Goal: Check status: Check status

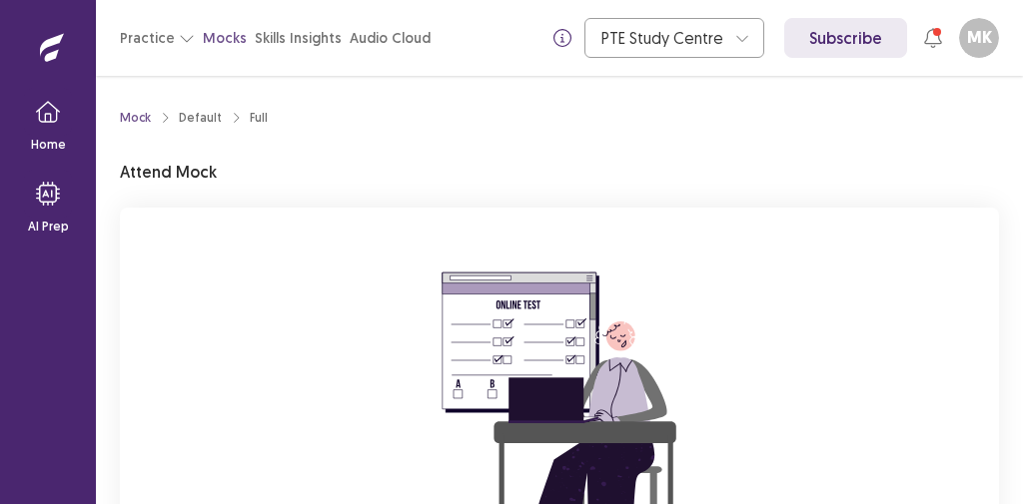
click at [856, 397] on div "You are attempting to start a new mock. Please click on the "Start" button to s…" at bounding box center [559, 475] width 879 height 534
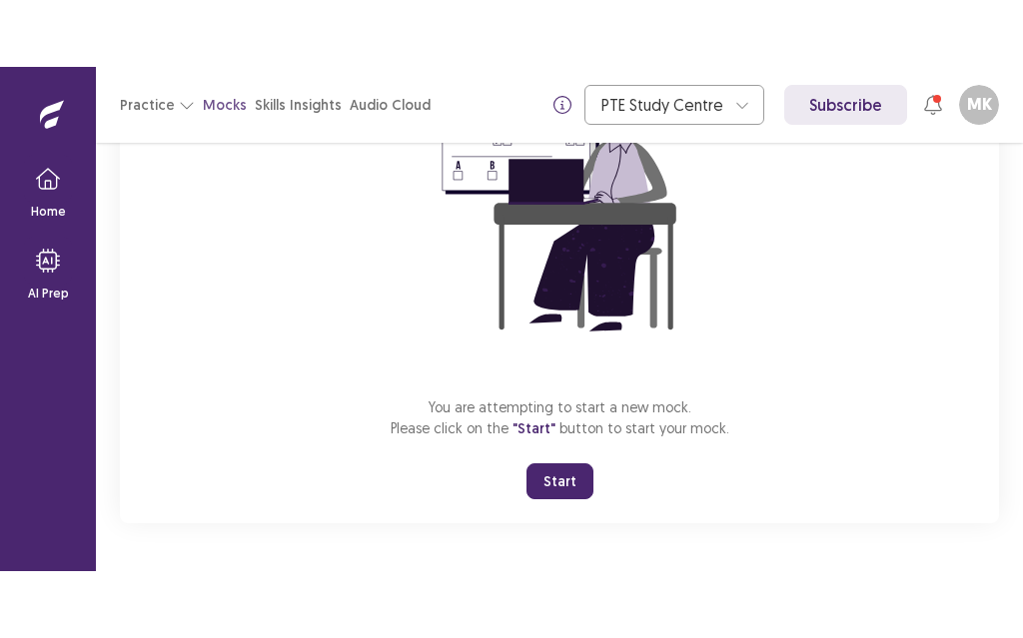
scroll to position [286, 0]
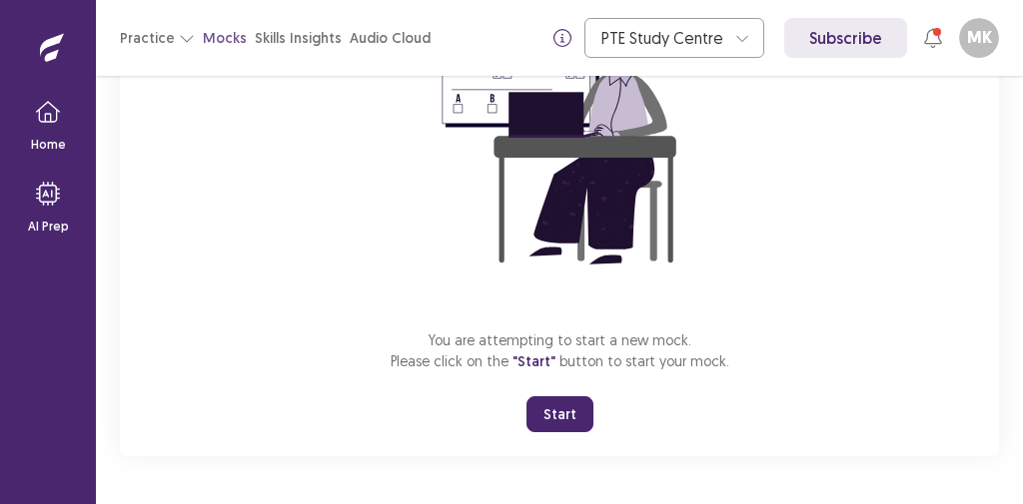
click at [577, 425] on button "Start" at bounding box center [559, 414] width 67 height 36
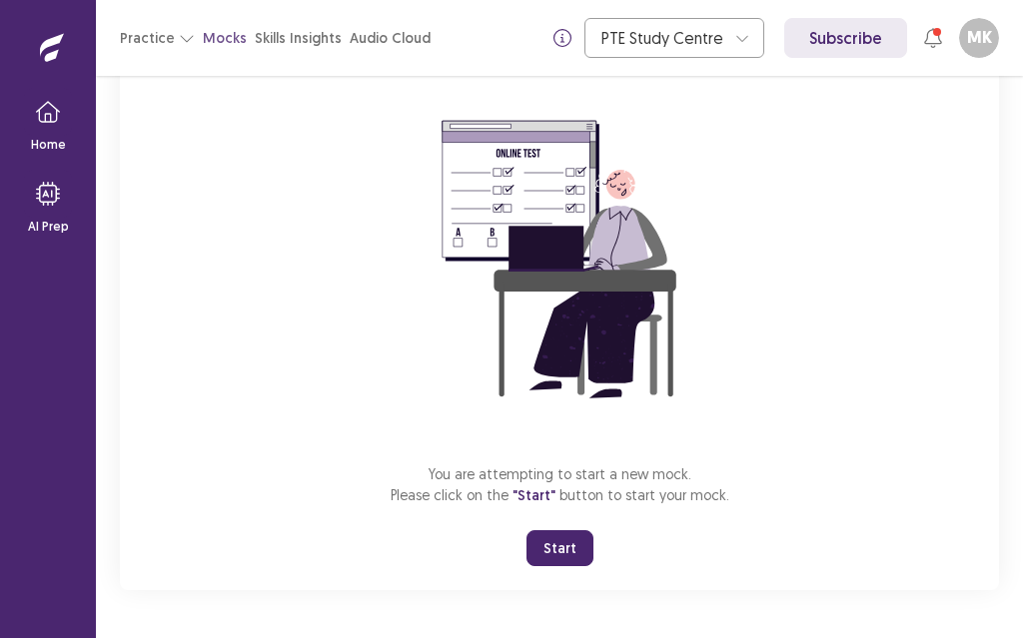
scroll to position [147, 0]
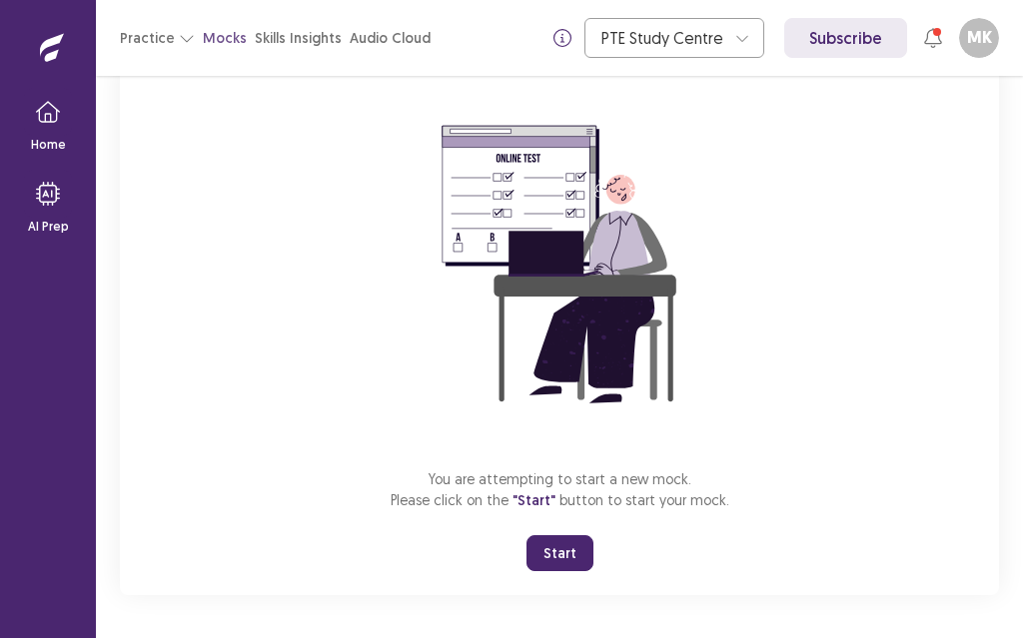
click at [562, 503] on button "Start" at bounding box center [559, 553] width 67 height 36
click at [563, 503] on button "Start" at bounding box center [559, 553] width 67 height 36
click at [567, 503] on button "Start" at bounding box center [559, 553] width 67 height 36
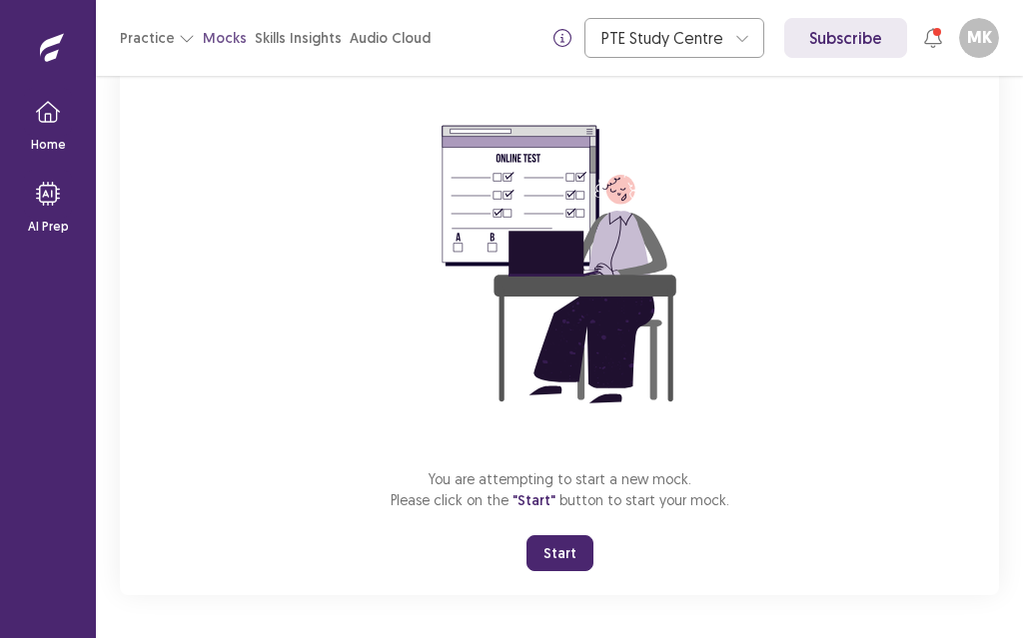
click at [566, 503] on button "Start" at bounding box center [559, 553] width 67 height 36
click at [564, 503] on button "Start" at bounding box center [559, 553] width 67 height 36
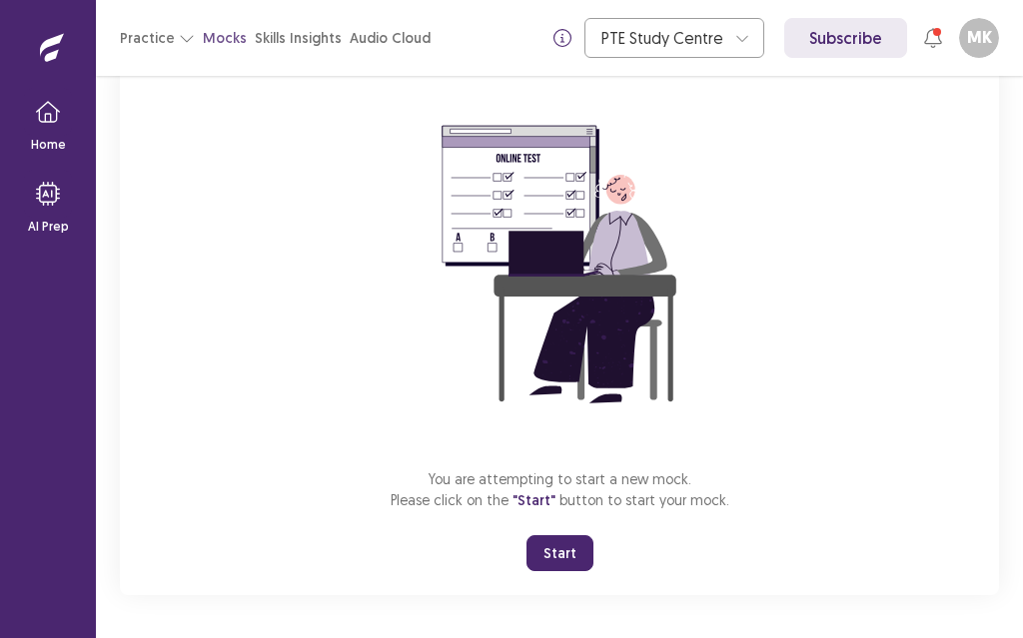
click at [558, 503] on button "Start" at bounding box center [559, 553] width 67 height 36
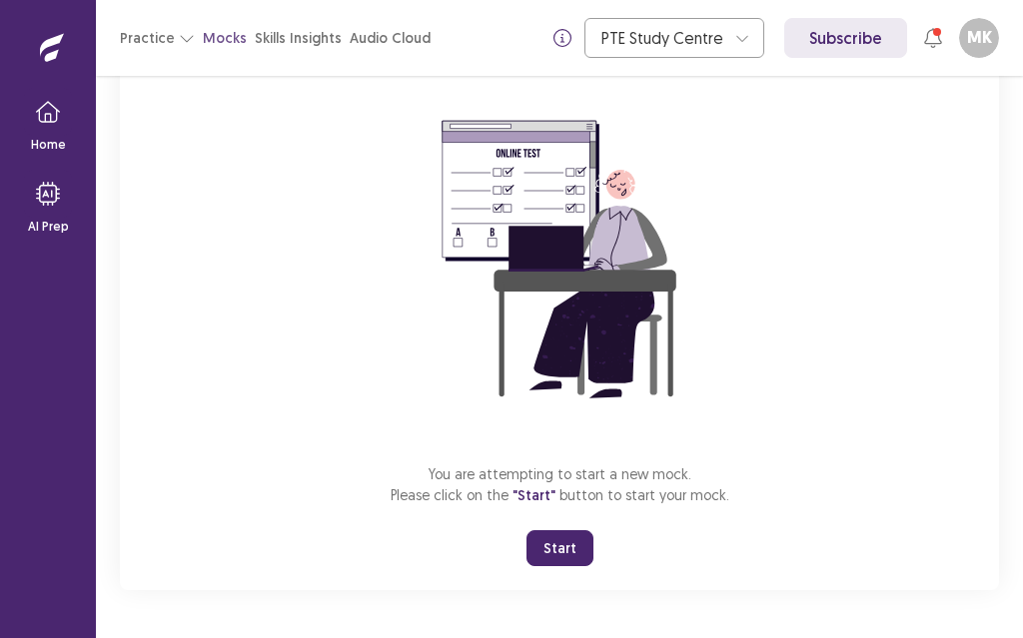
scroll to position [152, 0]
click at [558, 503] on button "Start" at bounding box center [559, 548] width 67 height 36
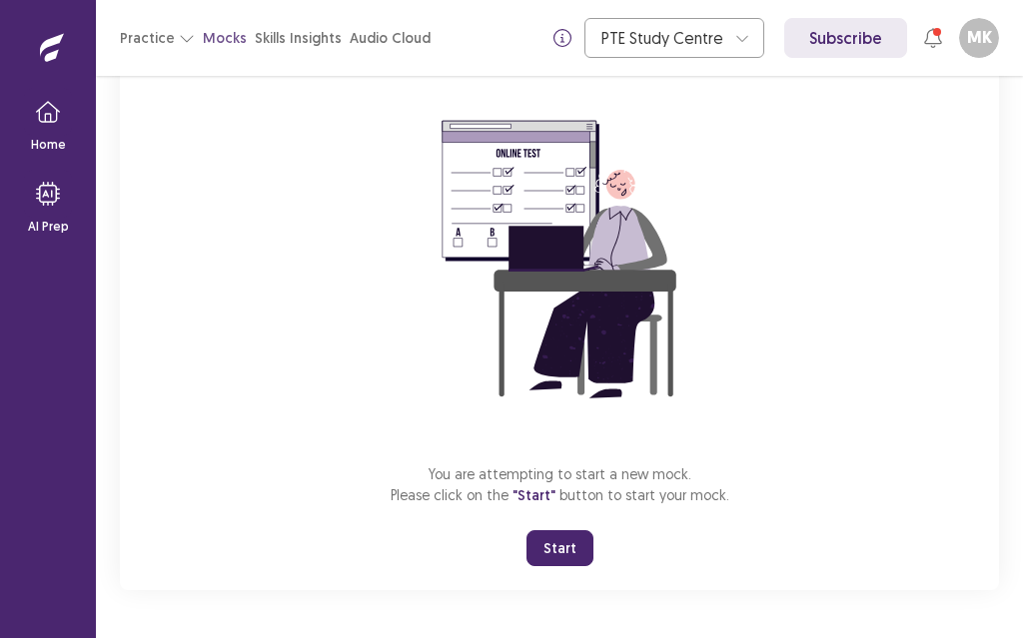
click at [558, 503] on button "Start" at bounding box center [559, 548] width 67 height 36
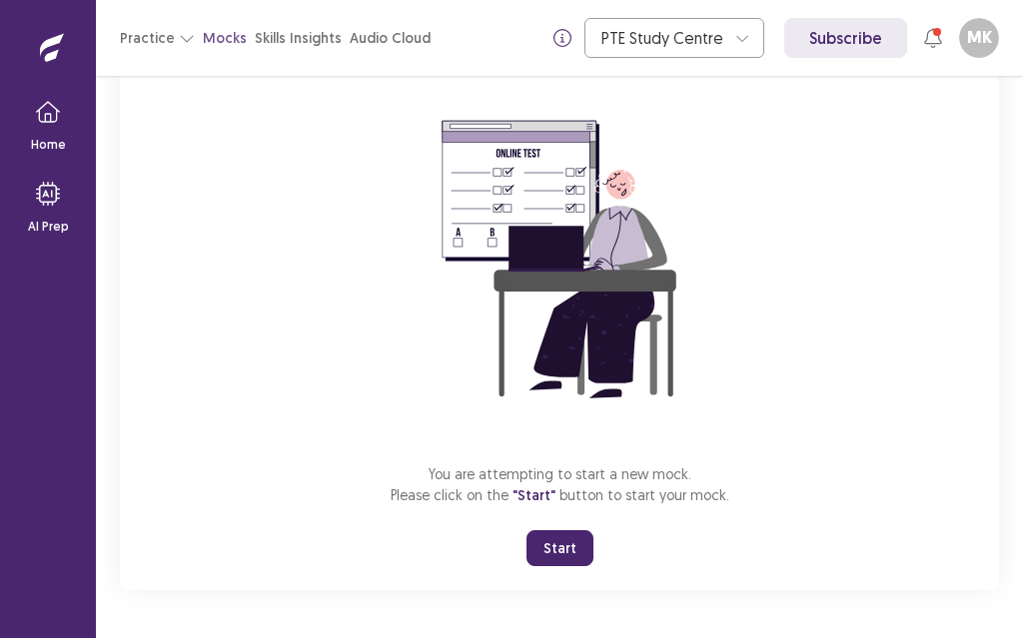
click at [558, 503] on button "Start" at bounding box center [559, 548] width 67 height 36
click at [561, 503] on button "Start" at bounding box center [559, 548] width 67 height 36
click at [537, 503] on p "You are attempting to start a new mock. Please click on the "Start" button to s…" at bounding box center [559, 484] width 339 height 43
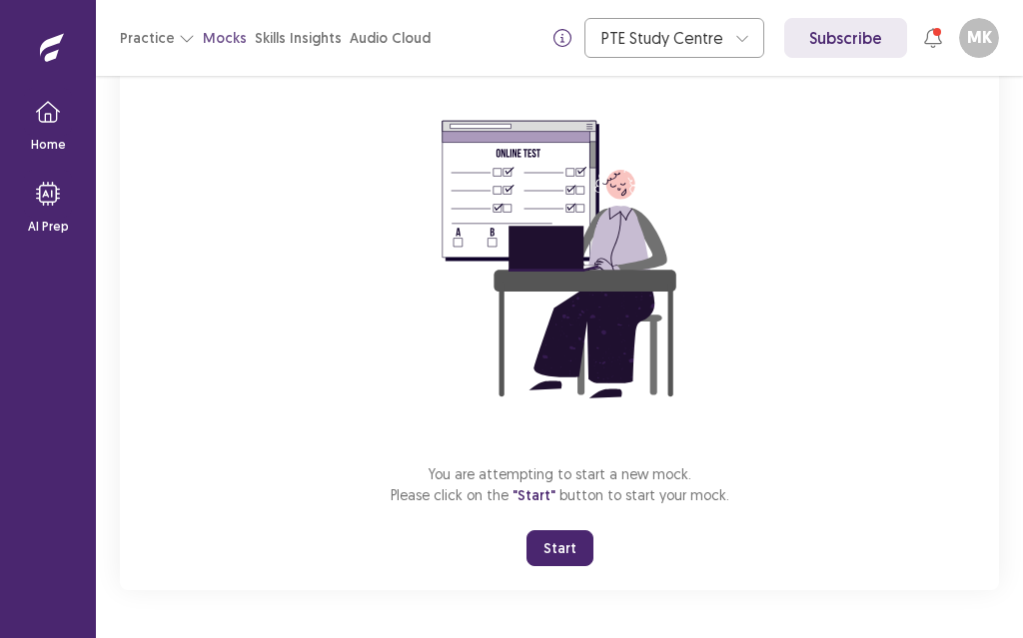
click at [537, 503] on span ""Start"" at bounding box center [533, 495] width 43 height 18
click at [564, 503] on button "Start" at bounding box center [559, 548] width 67 height 36
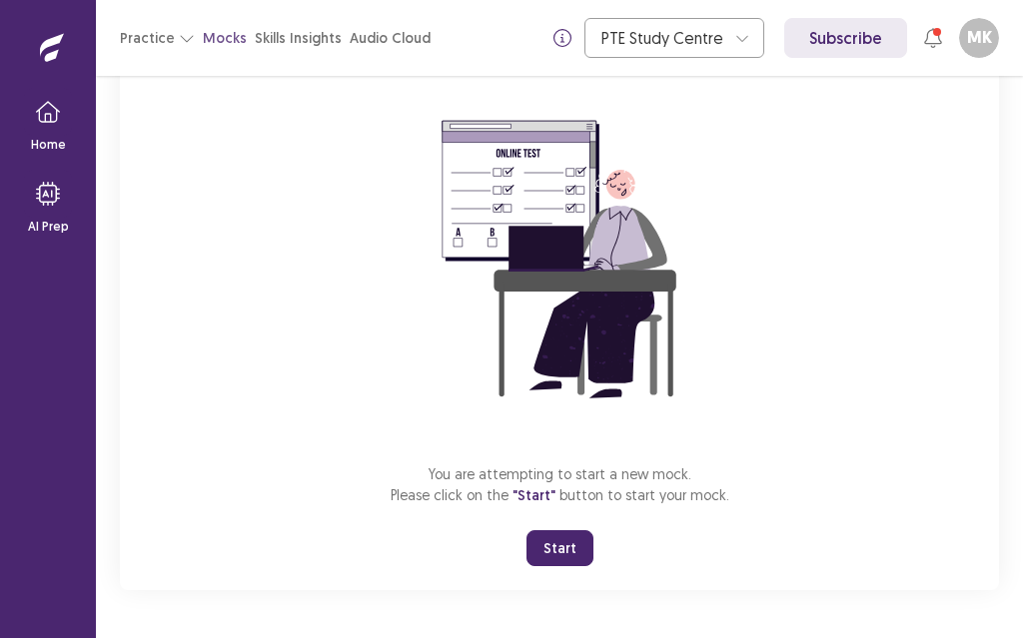
click at [565, 503] on button "Start" at bounding box center [559, 548] width 67 height 36
click at [564, 503] on button "Start" at bounding box center [559, 548] width 67 height 36
click at [935, 32] on div at bounding box center [937, 32] width 8 height 8
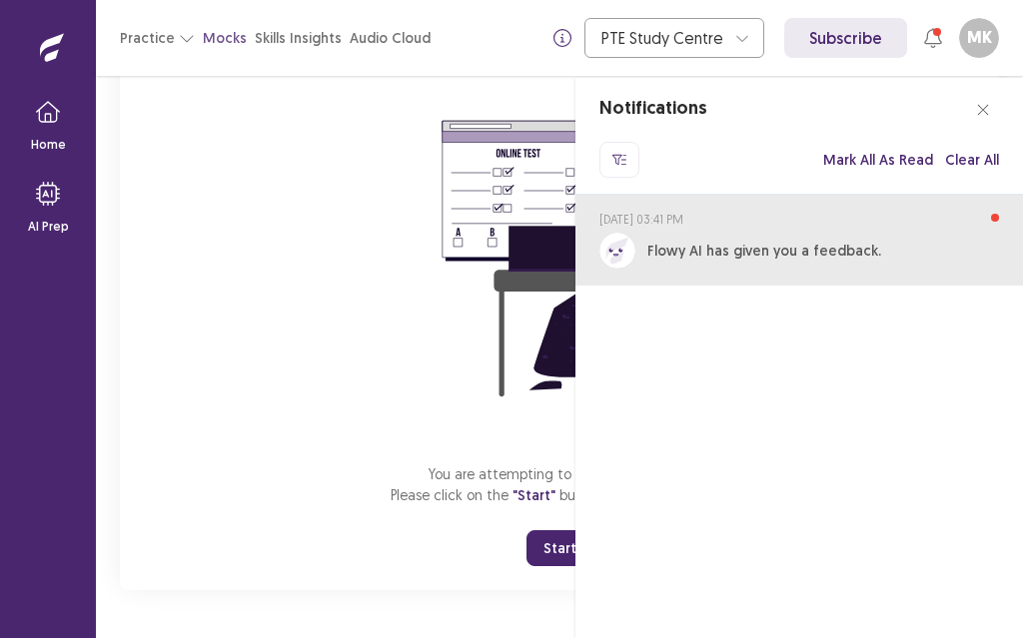
click at [818, 262] on div "Flowy AI has given you a feedback." at bounding box center [798, 251] width 399 height 36
